Goal: Navigation & Orientation: Find specific page/section

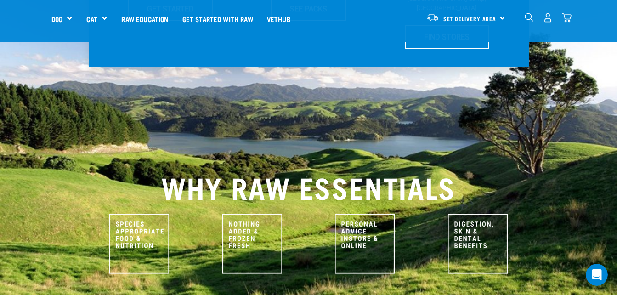
scroll to position [230, 0]
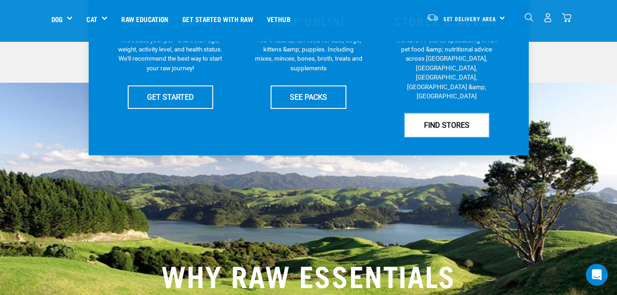
click at [433, 113] on link "FIND STORES" at bounding box center [447, 124] width 84 height 23
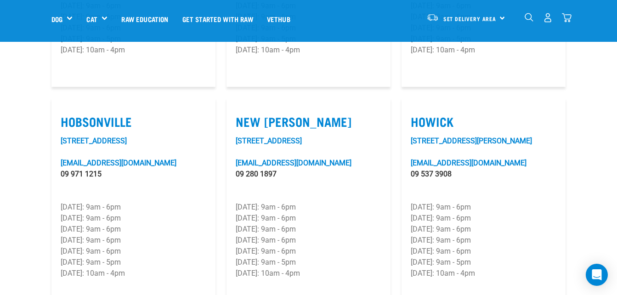
scroll to position [680, 0]
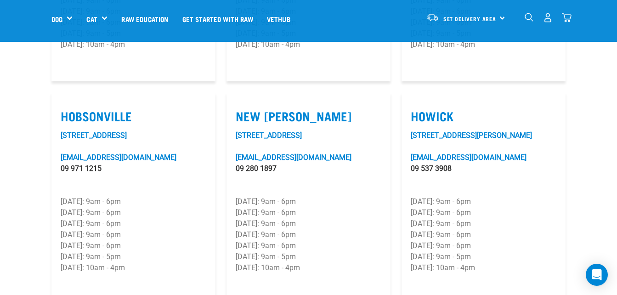
click at [432, 118] on label "Howick" at bounding box center [484, 116] width 146 height 14
click at [417, 107] on input "Howick" at bounding box center [414, 104] width 6 height 6
checkbox input "true"
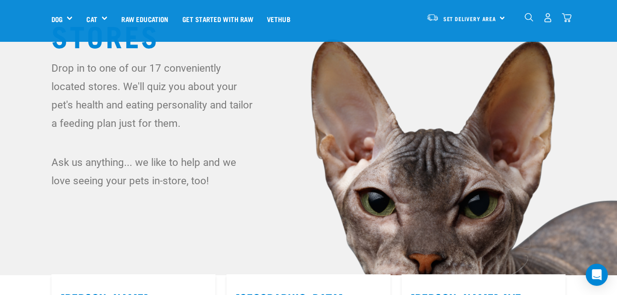
scroll to position [0, 0]
